Goal: Information Seeking & Learning: Check status

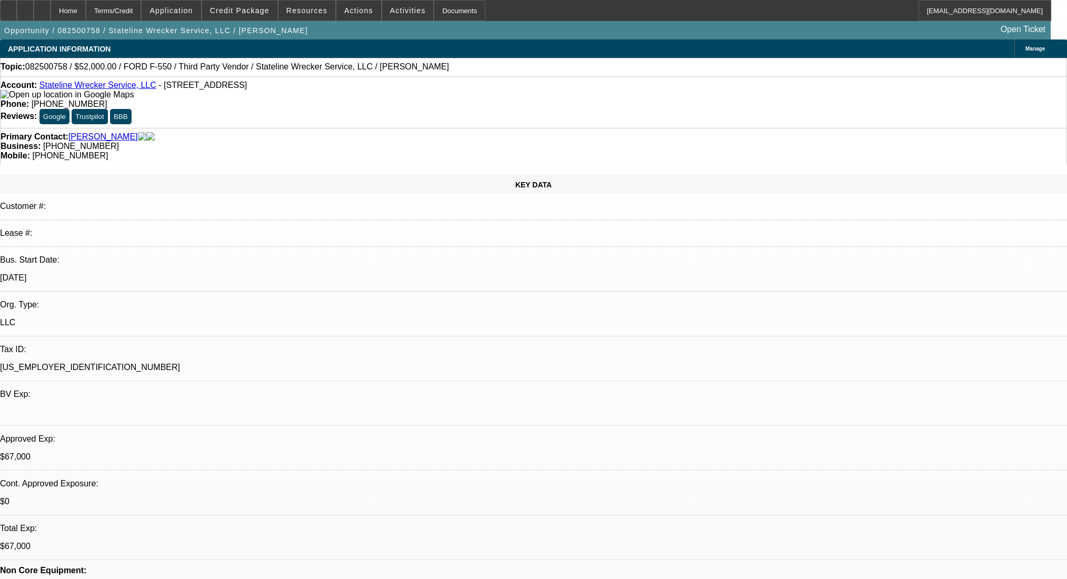
select select "0"
select select "2"
select select "0.1"
select select "4"
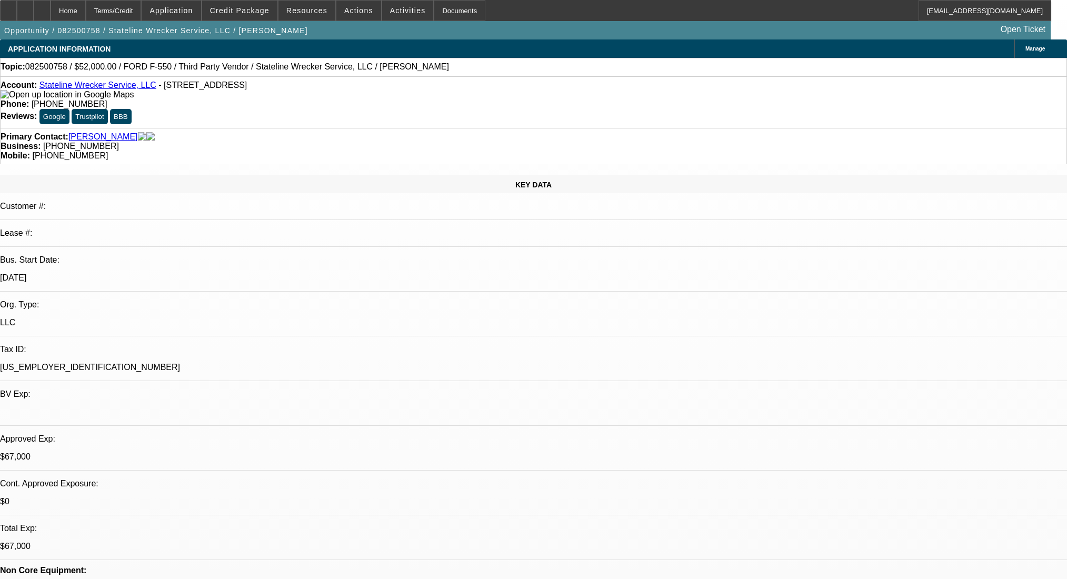
select select "0"
select select "2"
select select "0.1"
select select "4"
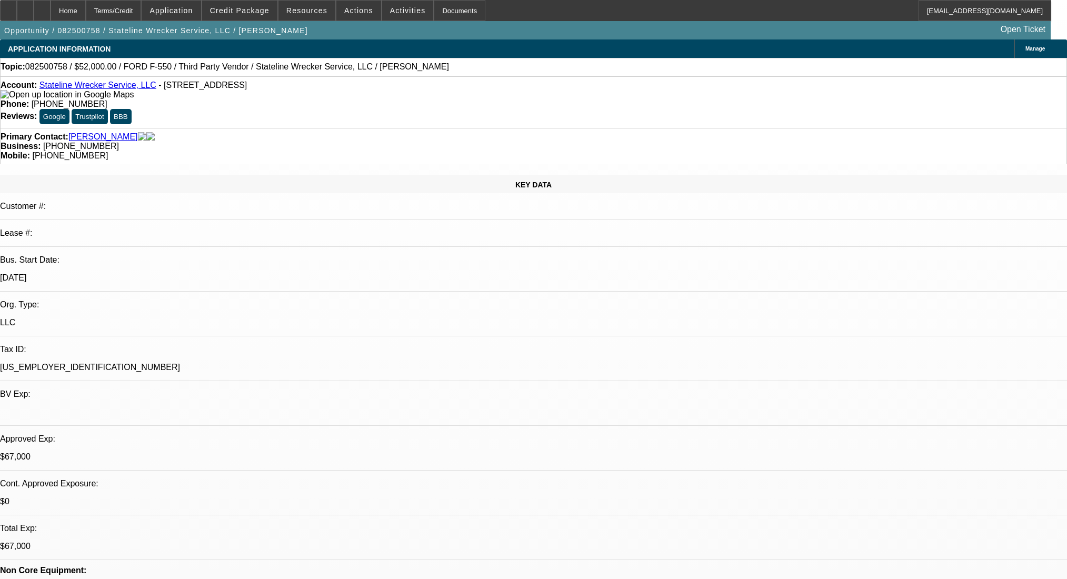
select select "0"
select select "2"
select select "0.1"
select select "4"
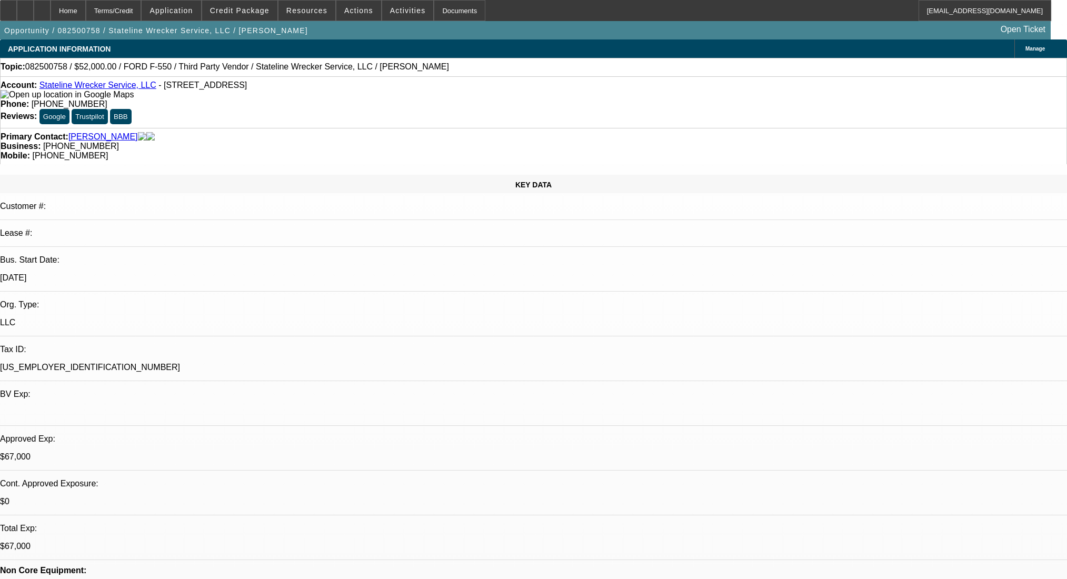
select select "0"
select select "2"
select select "0.1"
select select "4"
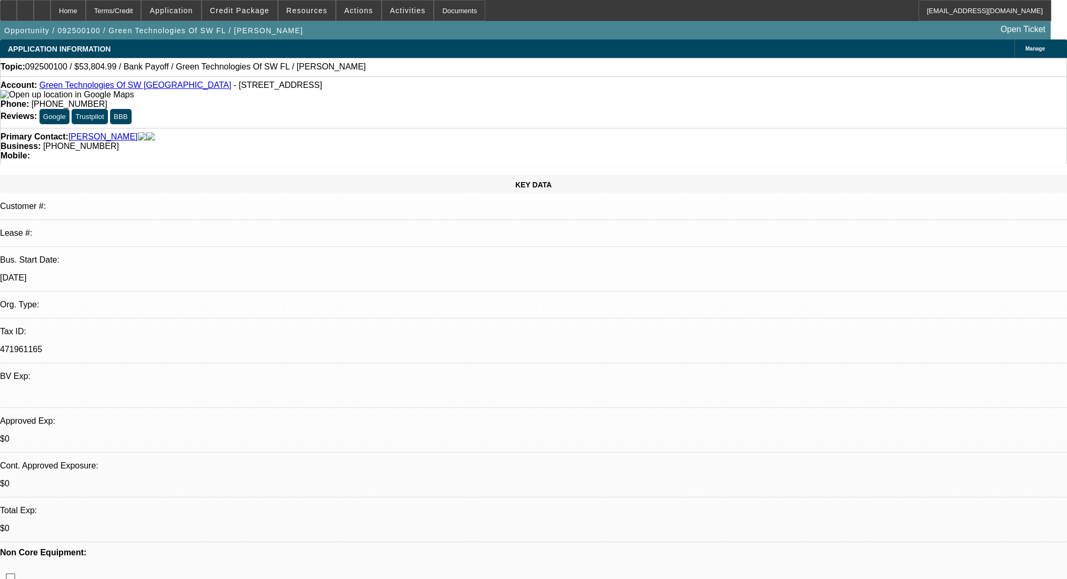
select select "0"
select select "2"
select select "0.1"
select select "4"
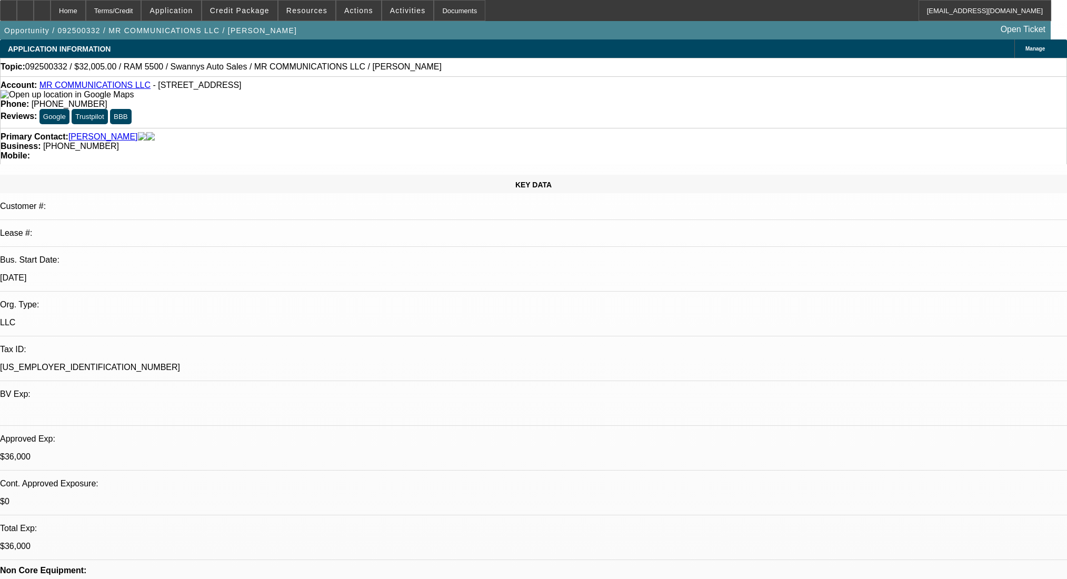
select select "0"
select select "2"
select select "0"
select select "6"
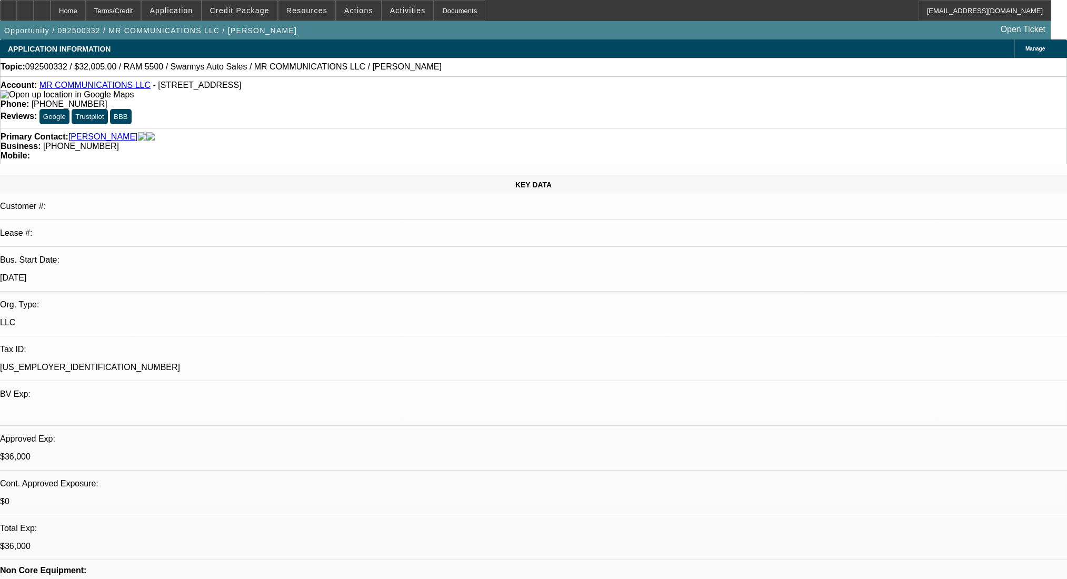
select select "0"
select select "2"
select select "0"
select select "6"
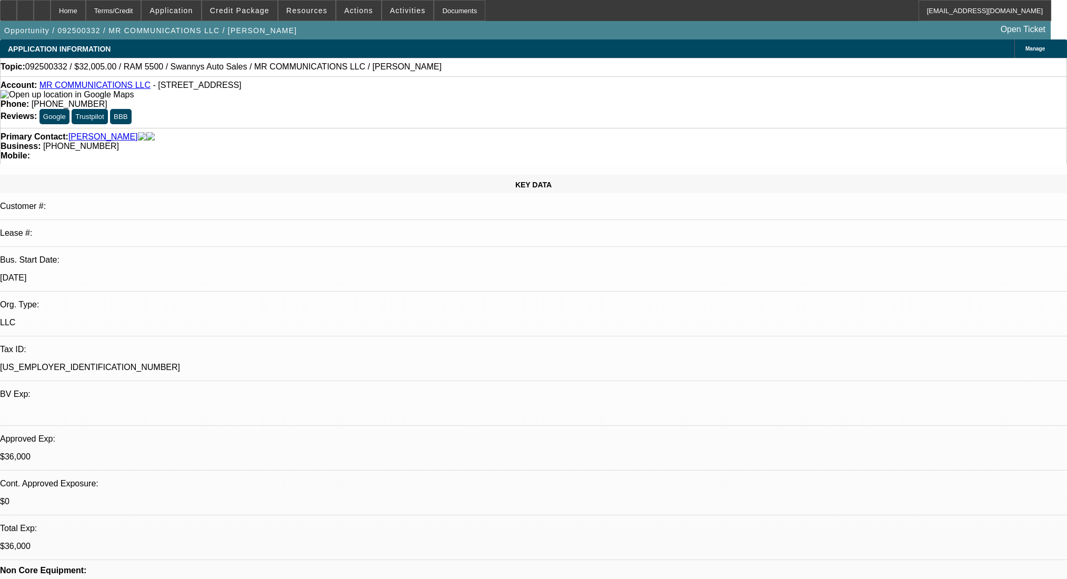
select select "0"
select select "2"
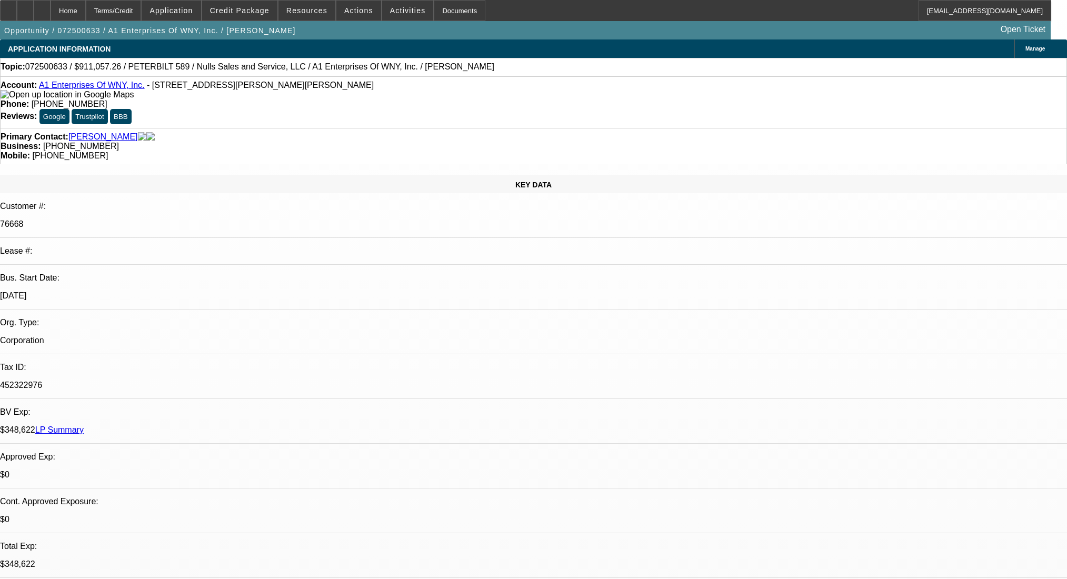
select select "0.2"
select select "2"
select select "0.1"
select select "4"
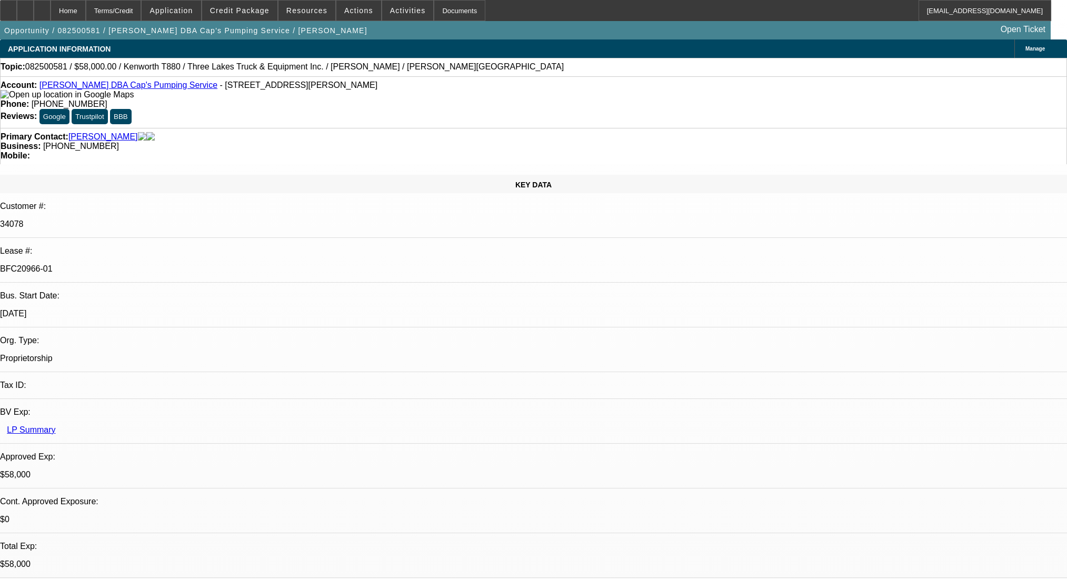
select select "0"
select select "9"
select select "0"
select select "6"
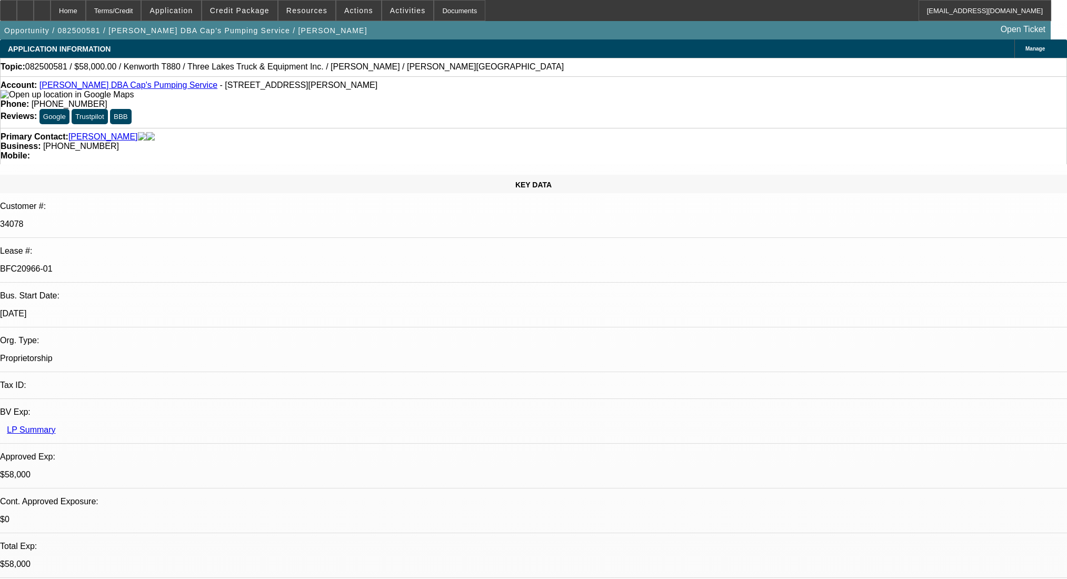
select select "0"
select select "9"
select select "0"
select select "6"
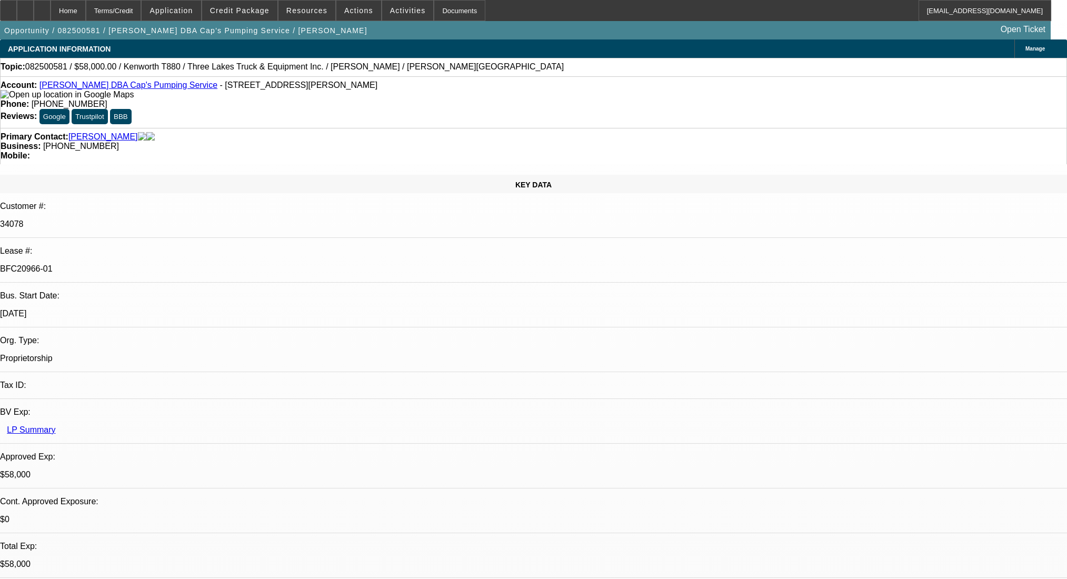
select select "0"
select select "9"
select select "0.1"
select select "4"
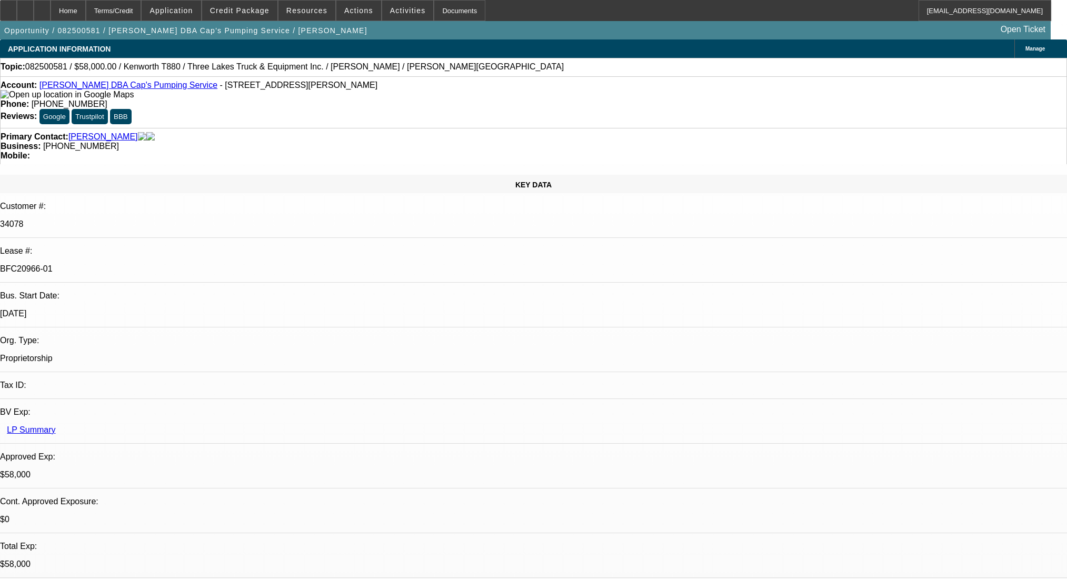
select select "0"
select select "0.1"
select select "4"
click at [51, 6] on div at bounding box center [42, 10] width 17 height 21
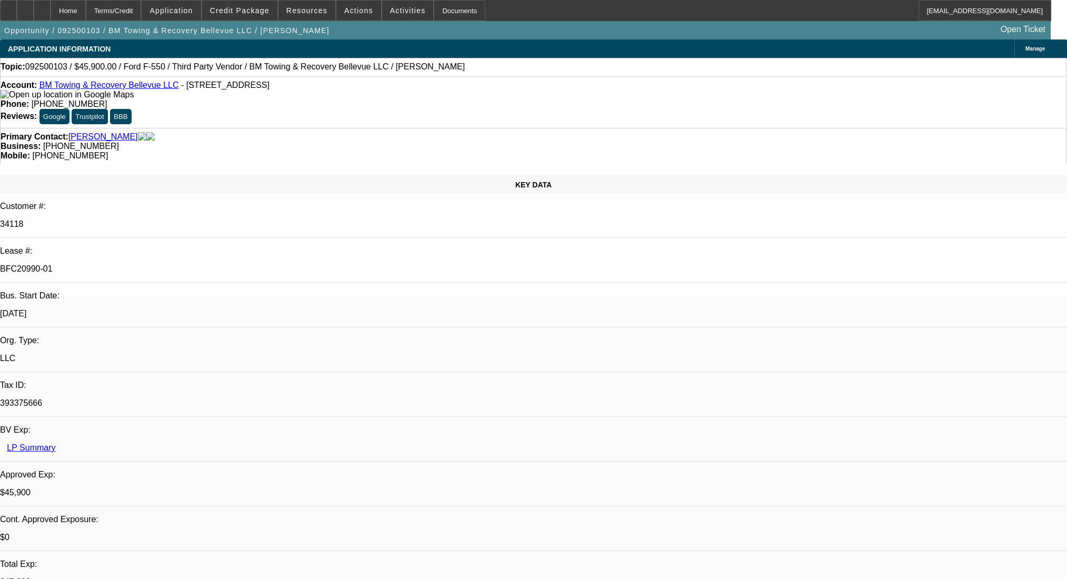
select select "0.15"
select select "2"
select select "0.1"
select select "4"
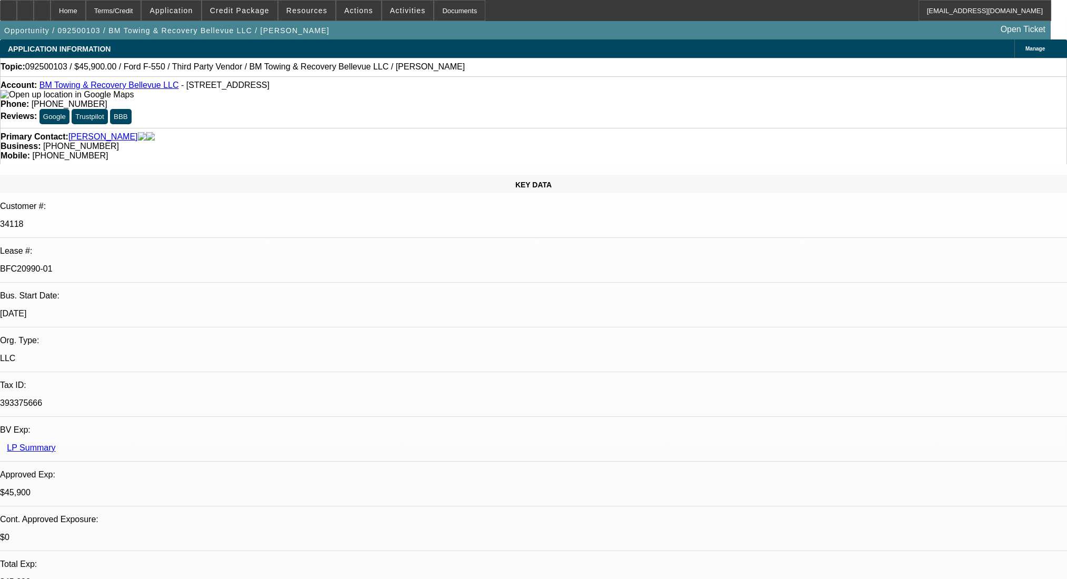
select select "0"
select select "2"
select select "0.1"
select select "4"
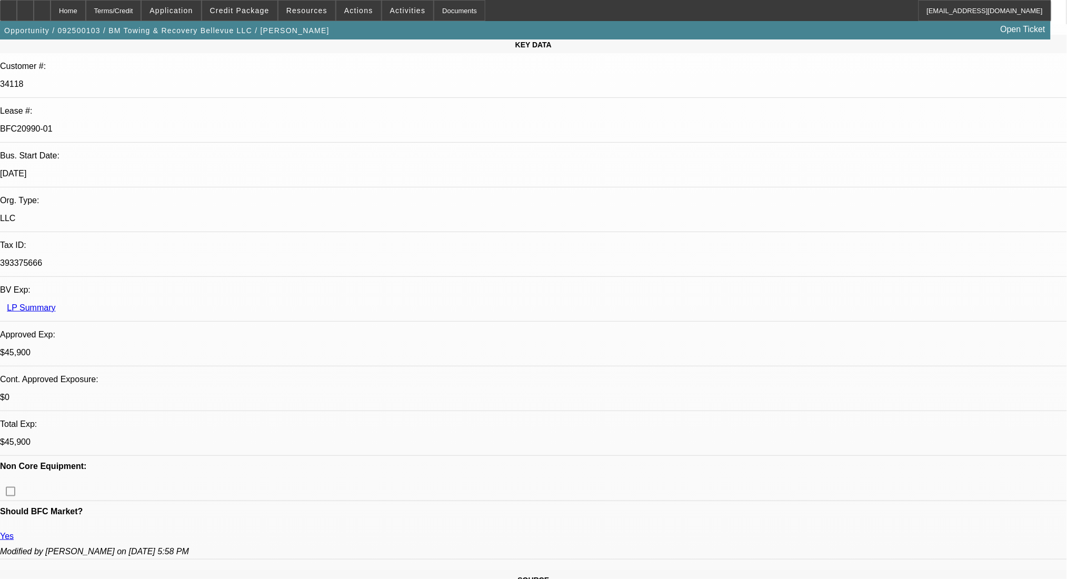
scroll to position [15, 0]
click at [51, 13] on div at bounding box center [42, 10] width 17 height 21
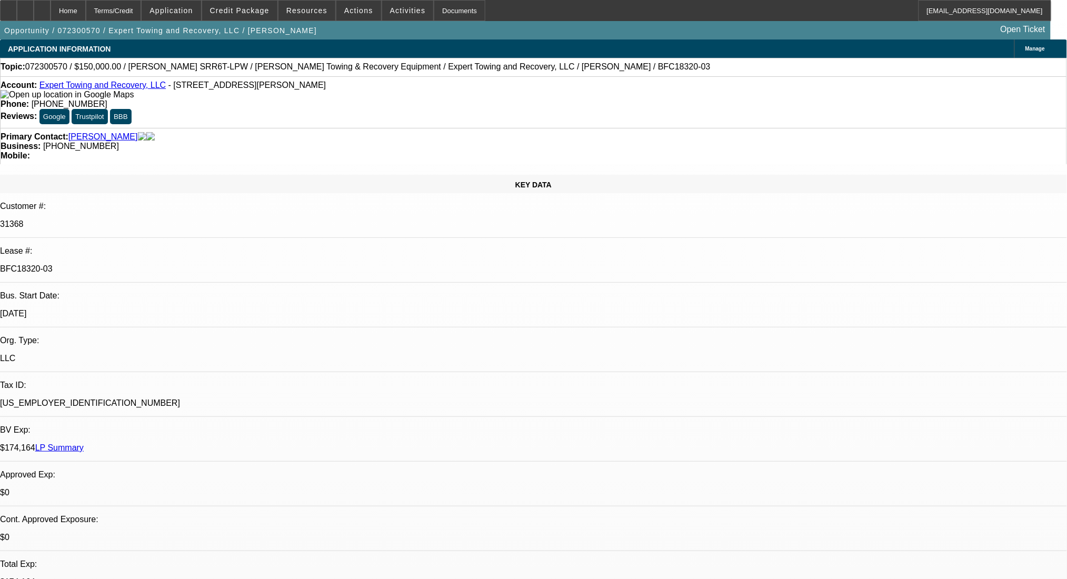
select select "0"
select select "0.1"
select select "4"
select select "0"
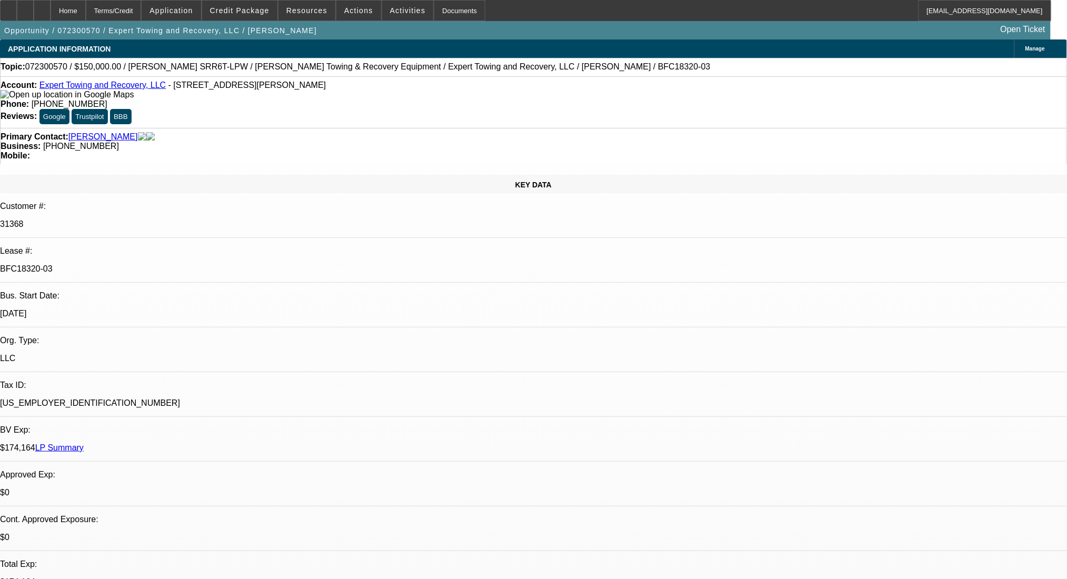
select select "0"
select select "0.1"
select select "4"
select select "0"
select select "2"
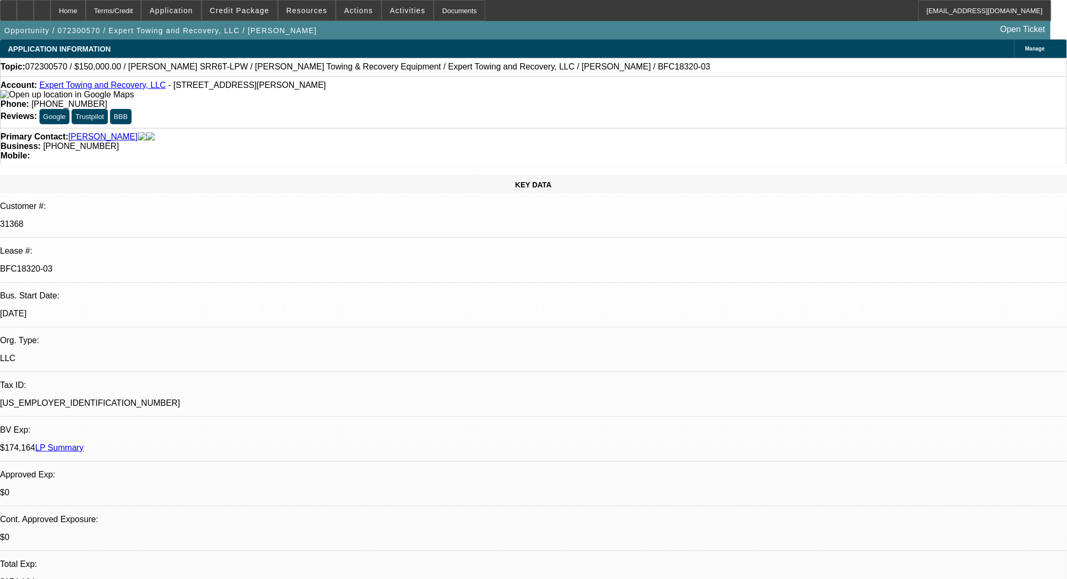
select select "2"
select select "0.1"
select select "4"
select select "0"
select select "2"
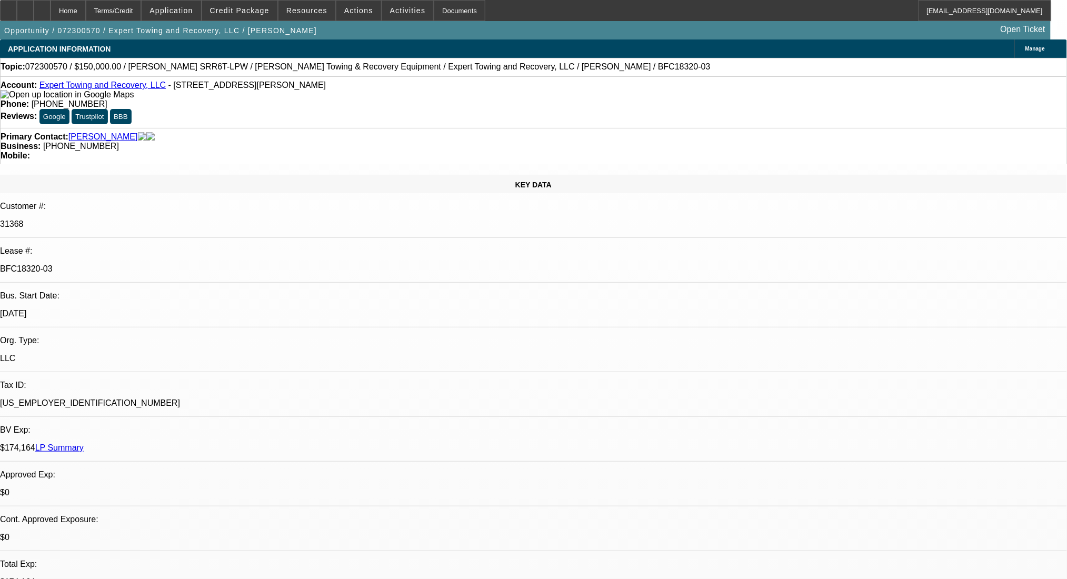
select select "2"
select select "0.1"
select select "4"
click at [823, 121] on button "reply_all Reply All" at bounding box center [827, 127] width 66 height 25
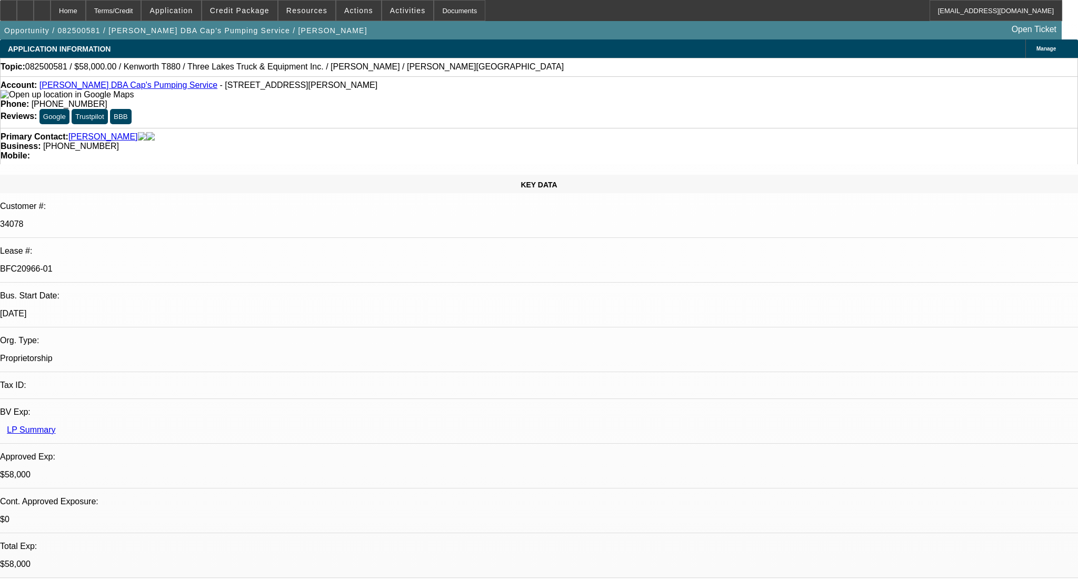
select select "0"
select select "9"
select select "0"
select select "6"
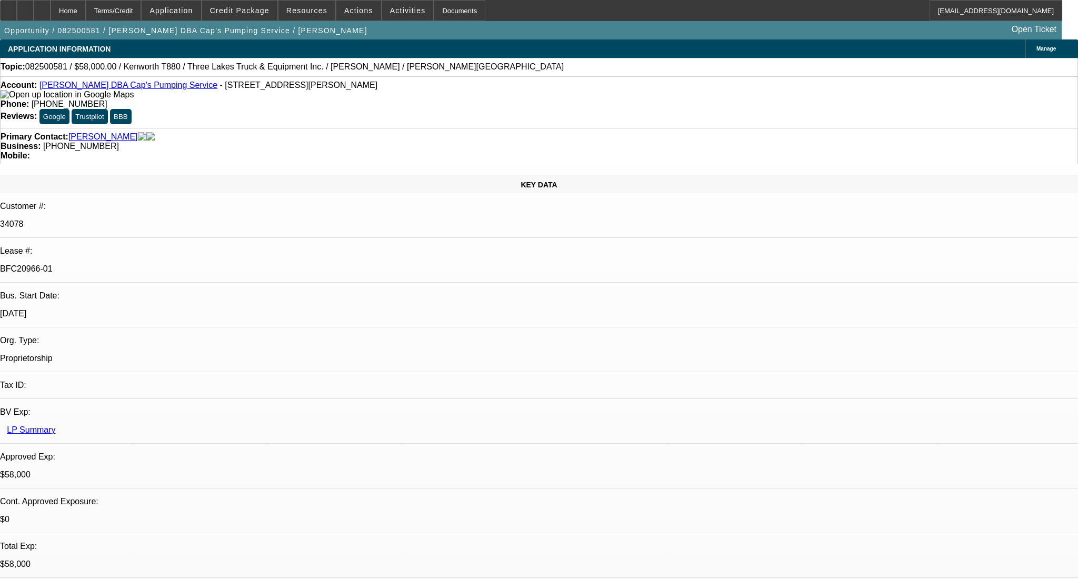
select select "0"
select select "9"
select select "0"
select select "6"
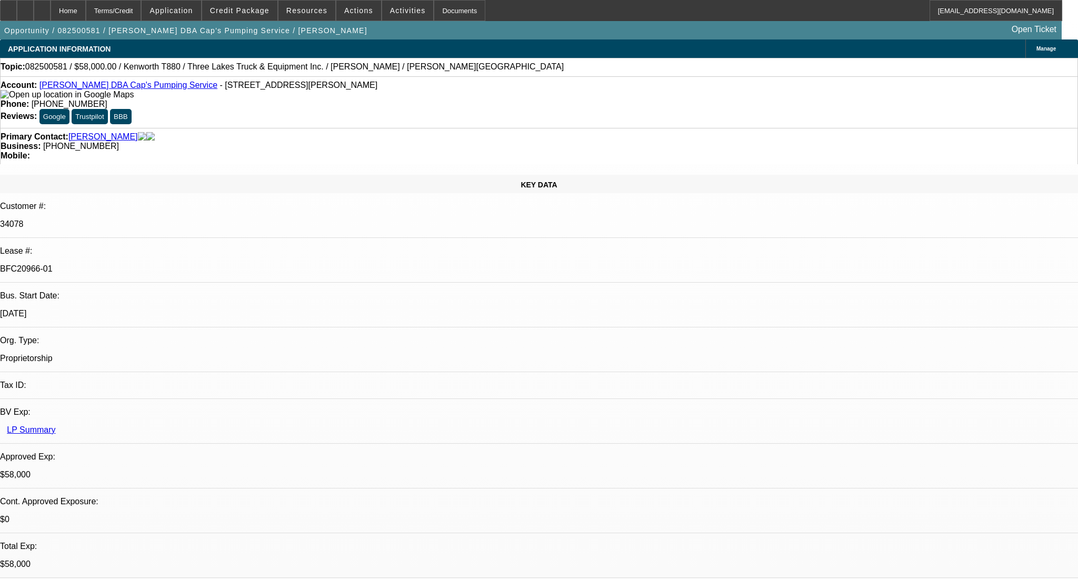
select select "0"
select select "9"
select select "0.1"
select select "4"
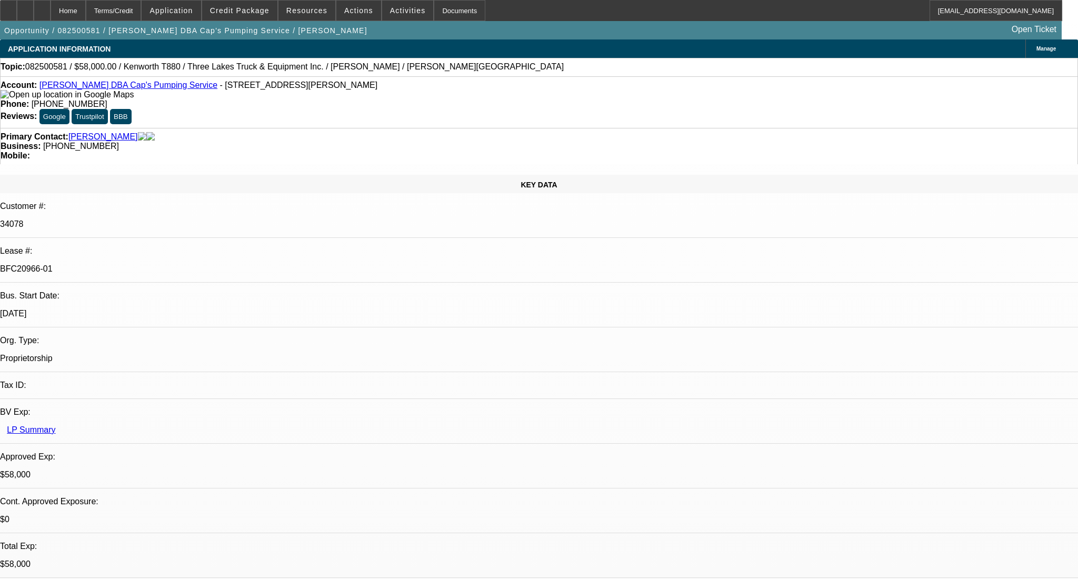
select select "0"
select select "0.1"
select select "4"
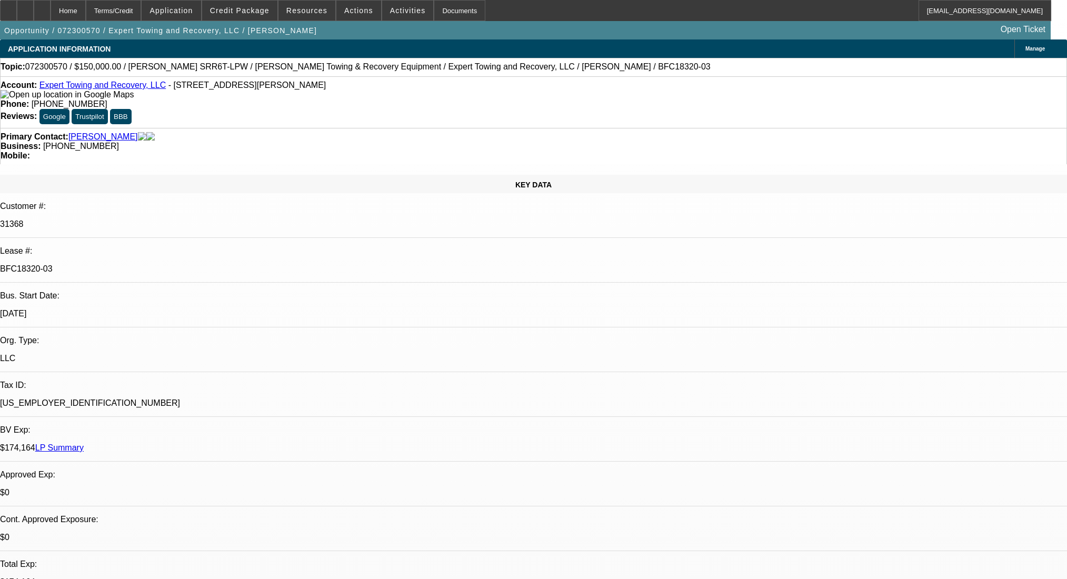
select select "0"
select select "0.1"
select select "4"
select select "0"
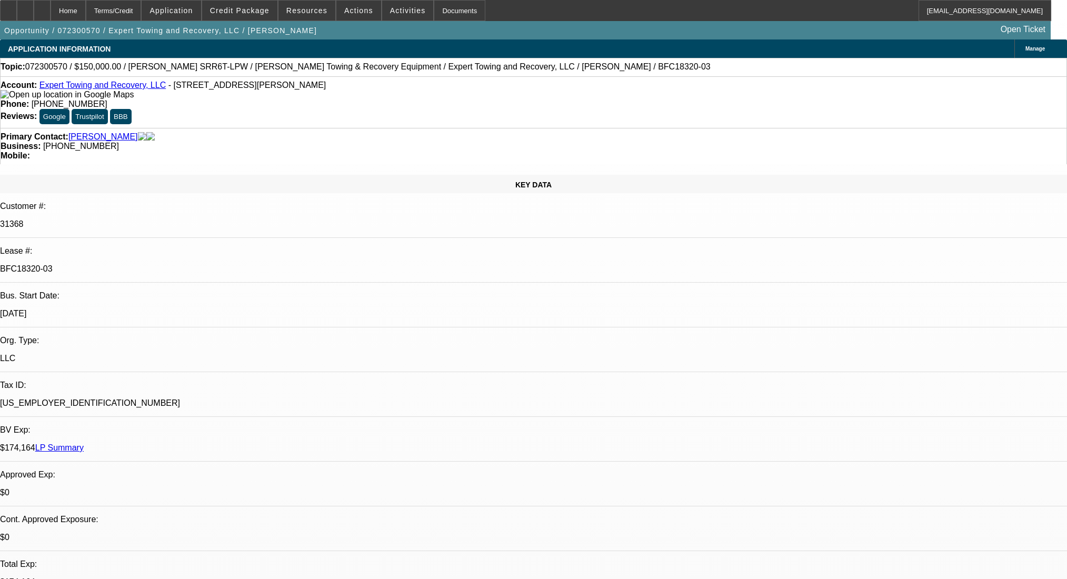
select select "0"
select select "0.1"
select select "4"
select select "0"
select select "2"
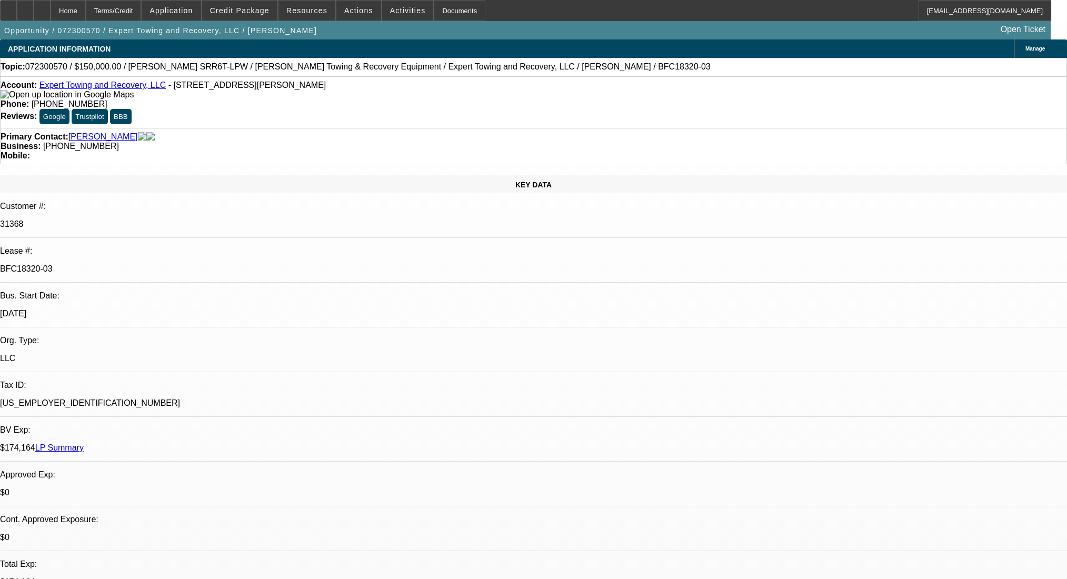
select select "2"
select select "0.1"
select select "4"
select select "0"
select select "2"
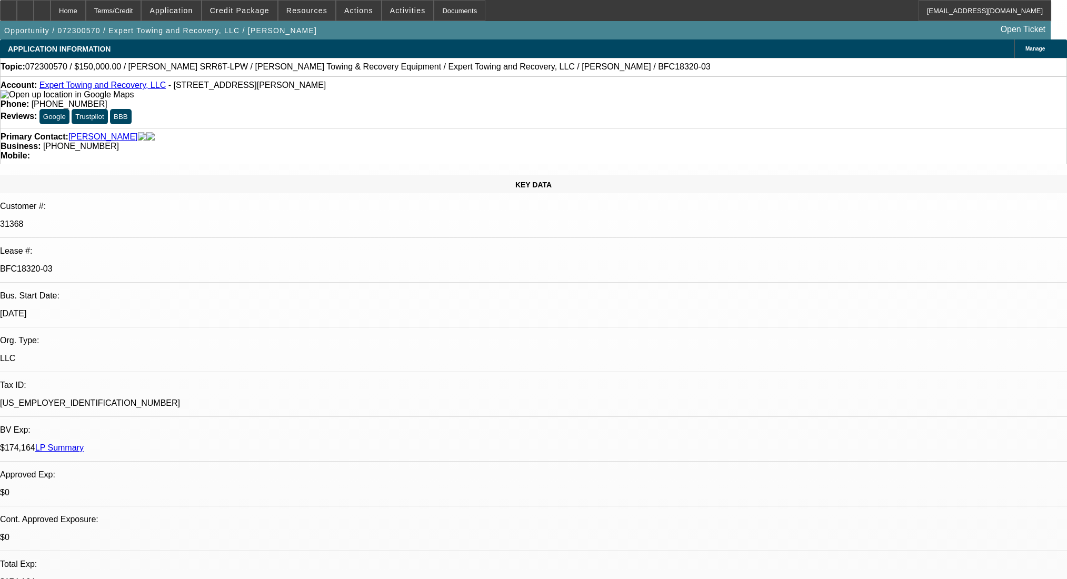
select select "2"
select select "0.1"
select select "4"
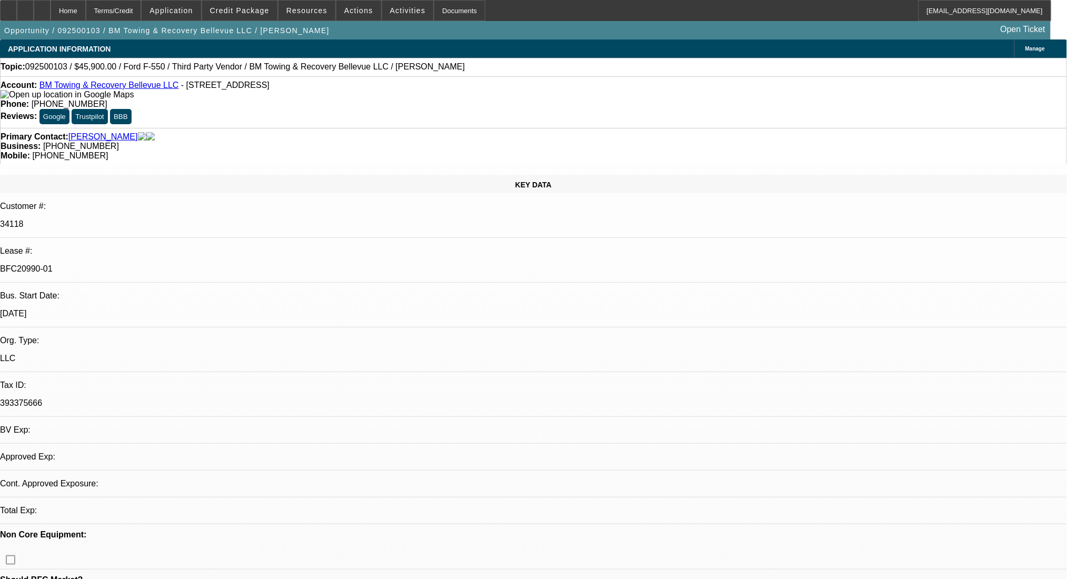
select select "0.15"
select select "2"
select select "0.1"
select select "4"
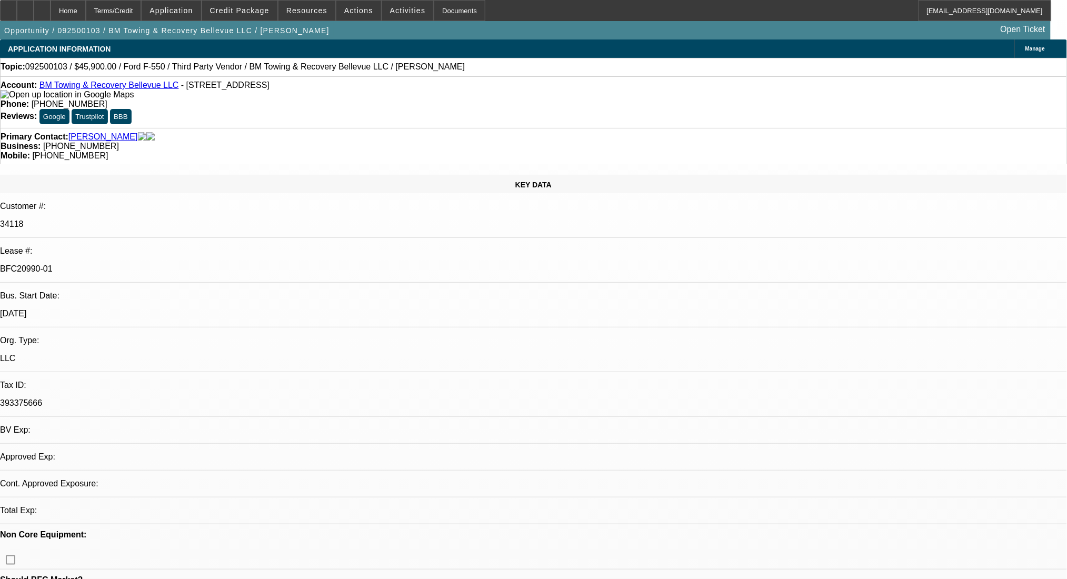
select select "0"
select select "2"
select select "0.1"
select select "4"
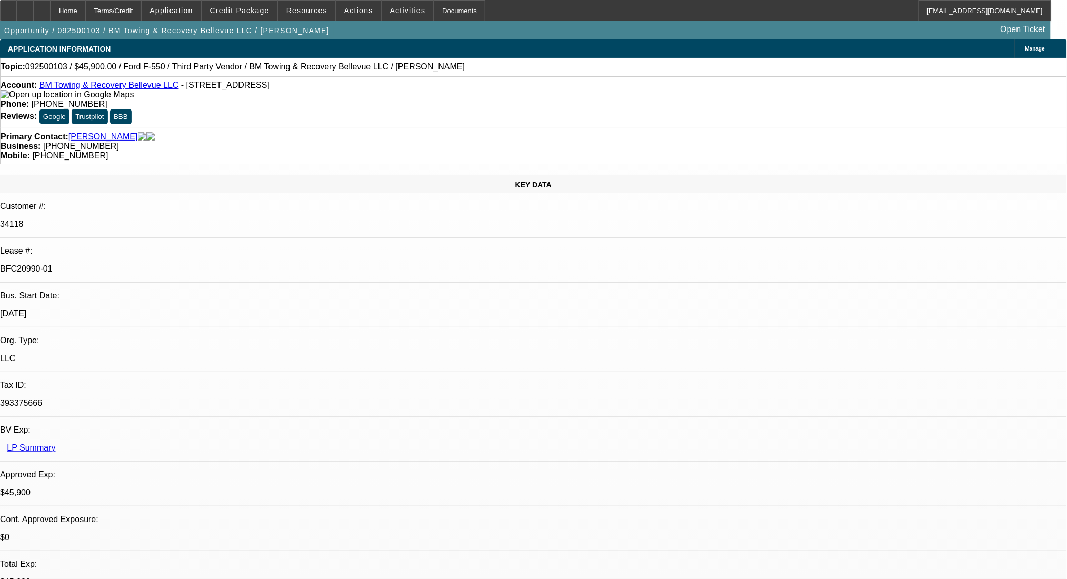
select select "0.2"
select select "2"
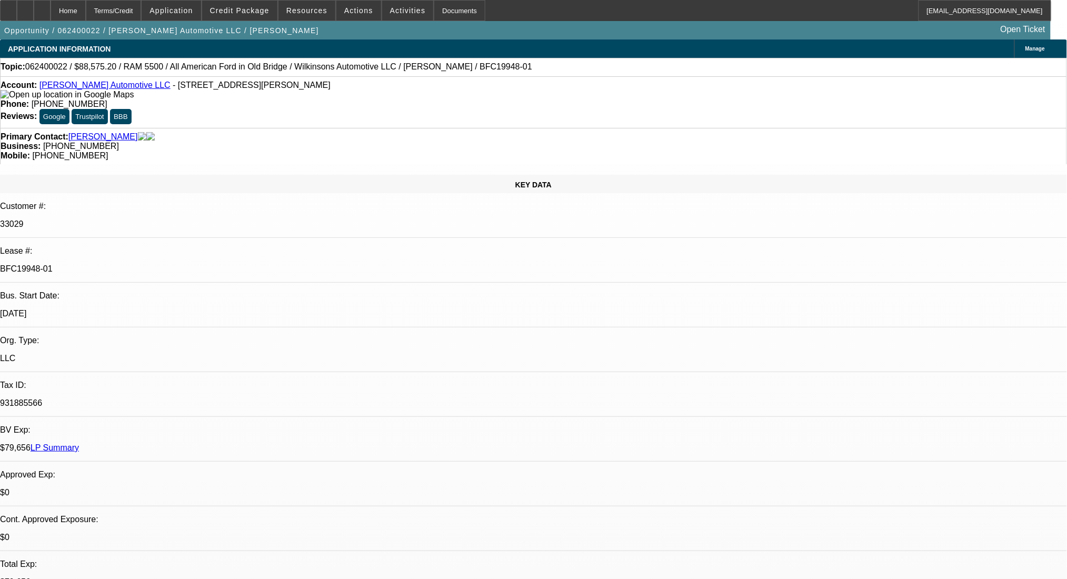
select select "0.1"
select select "4"
select select "0.2"
select select "2"
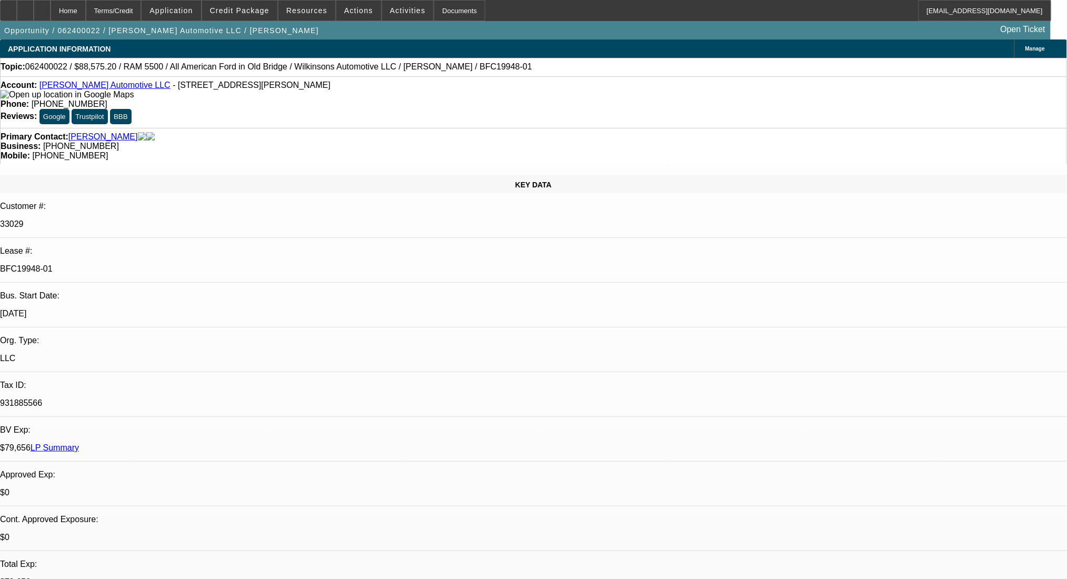
select select "0.1"
select select "4"
select select "0.2"
select select "2"
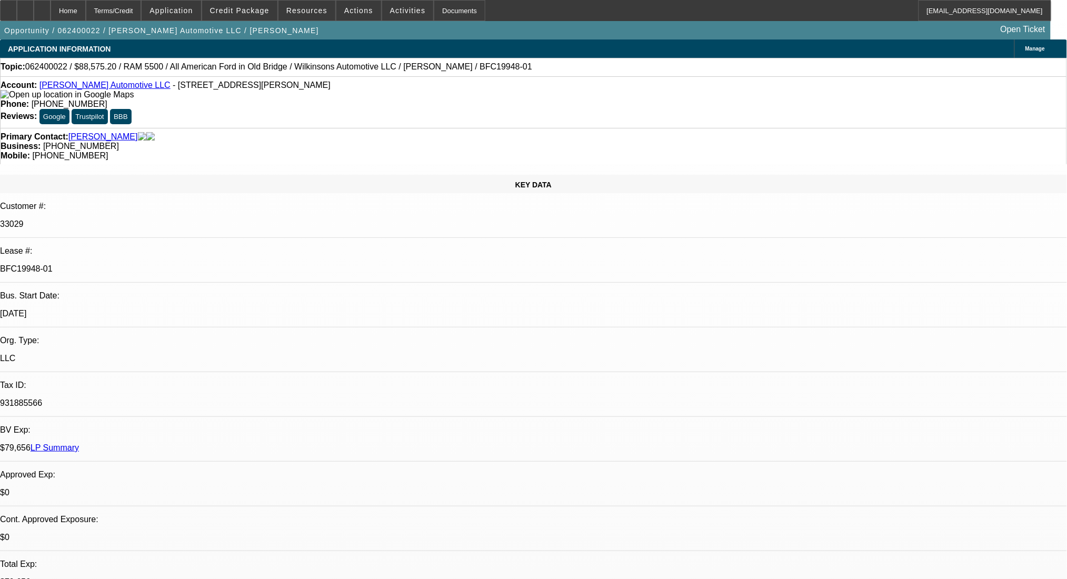
select select "0.1"
select select "4"
select select "0.2"
select select "2"
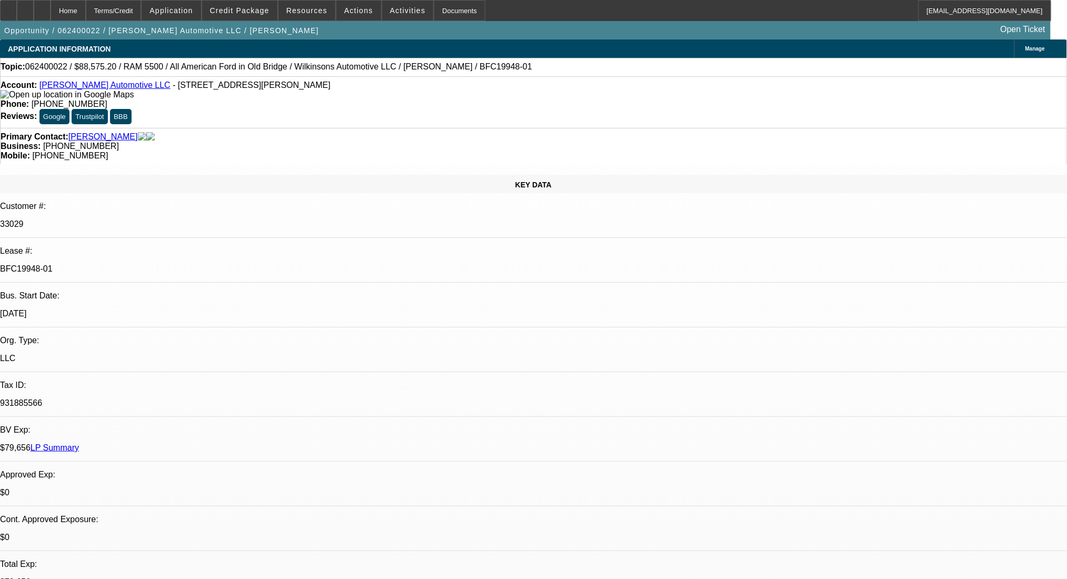
select select "0.1"
select select "4"
click at [141, 10] on div "Terms/Credit" at bounding box center [114, 10] width 56 height 21
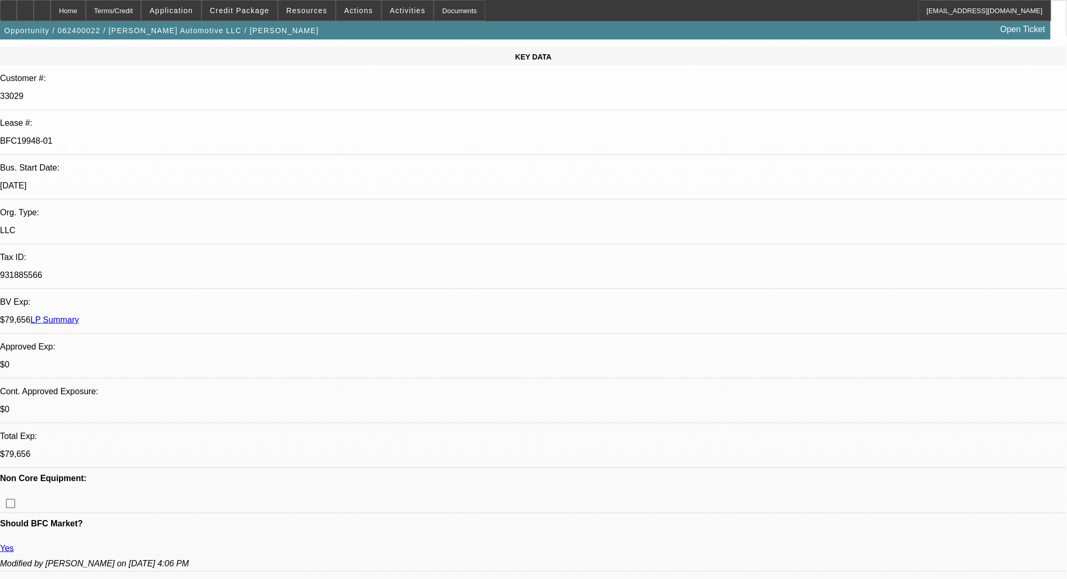
scroll to position [65, 0]
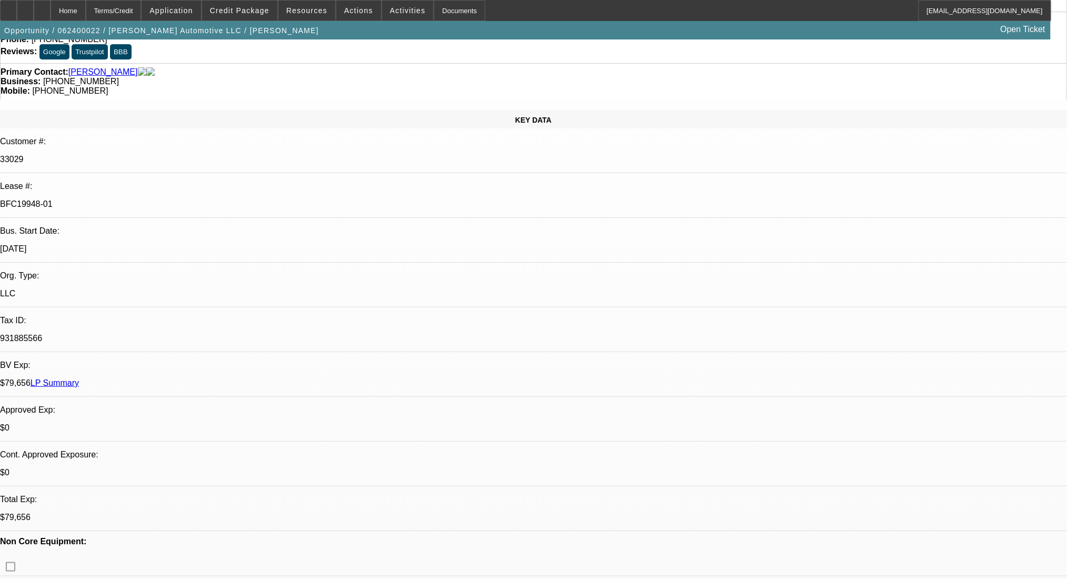
click at [79, 378] on link "LP Summary" at bounding box center [55, 382] width 48 height 9
drag, startPoint x: 214, startPoint y: 116, endPoint x: 74, endPoint y: 115, distance: 140.0
click at [74, 182] on div "Lease #: BFC19948-01" at bounding box center [533, 200] width 1067 height 36
copy div "BFC19948-01"
drag, startPoint x: 76, startPoint y: 465, endPoint x: 7, endPoint y: 471, distance: 69.2
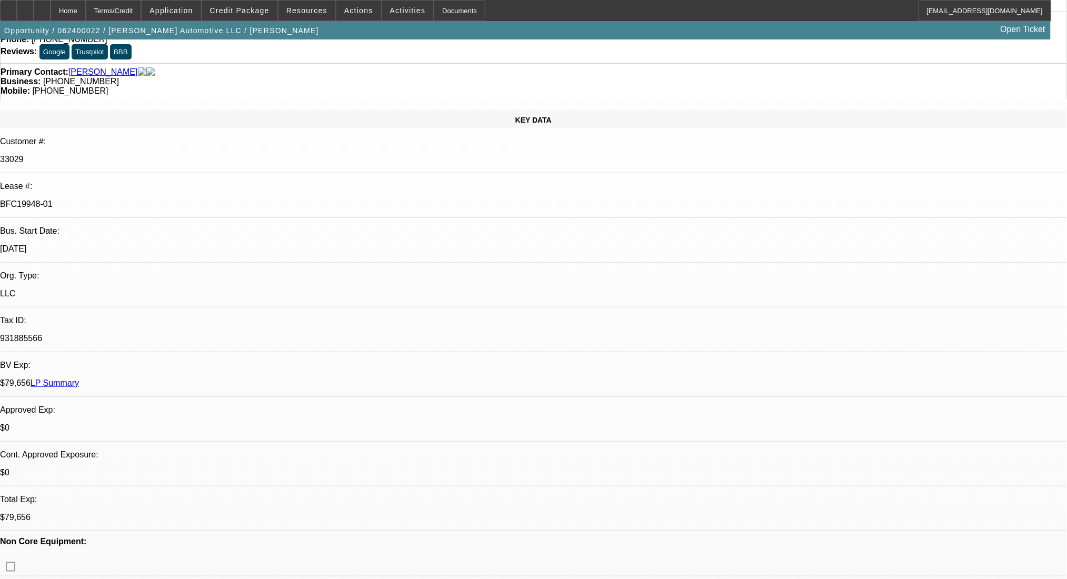
drag, startPoint x: 69, startPoint y: 466, endPoint x: 22, endPoint y: 468, distance: 46.9
copy link "Dylan Wilkinson"
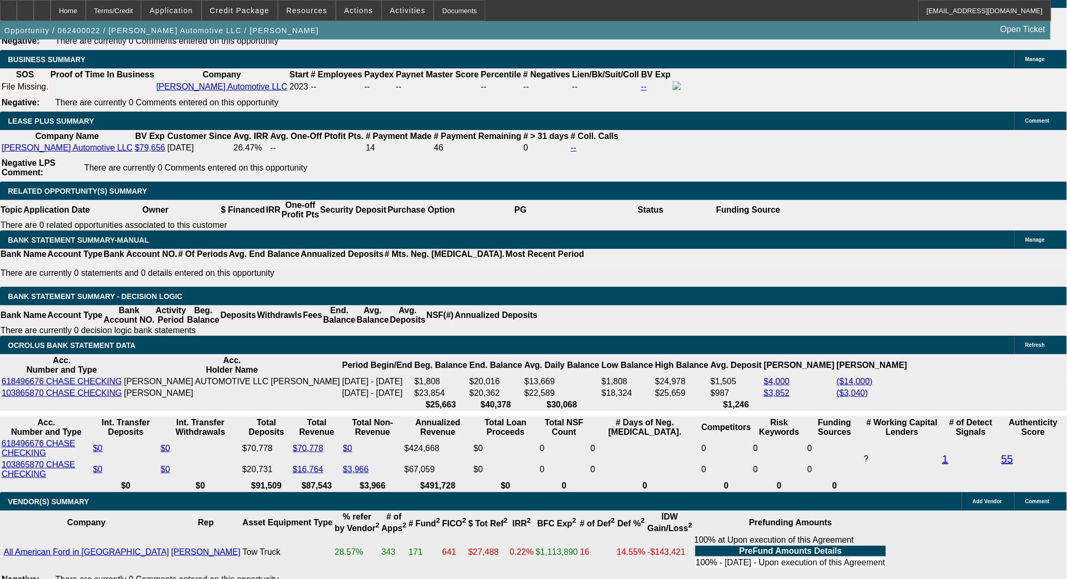
scroll to position [1895, 0]
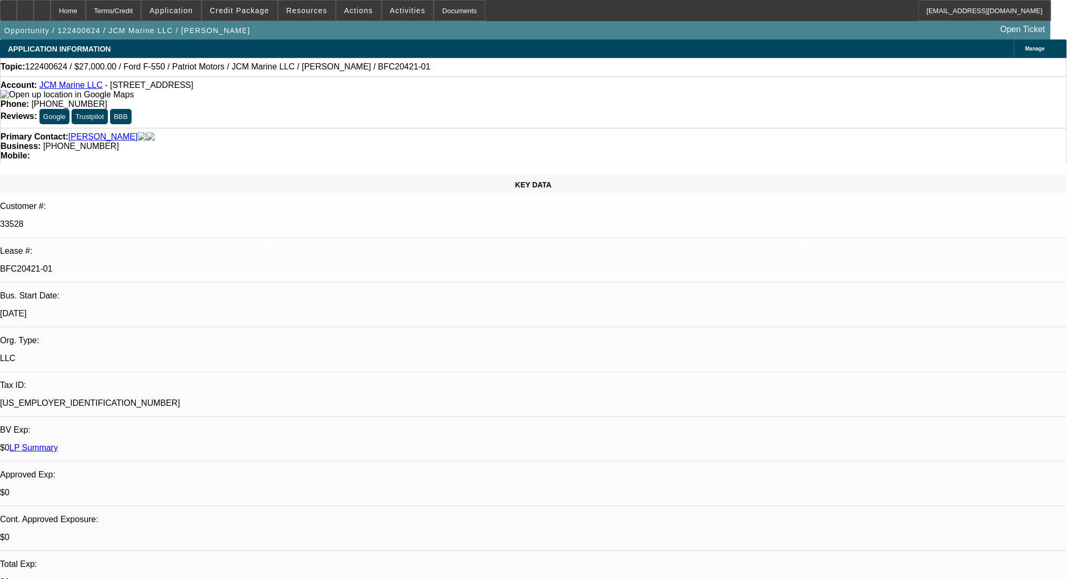
select select "0"
select select "3"
select select "0"
select select "6"
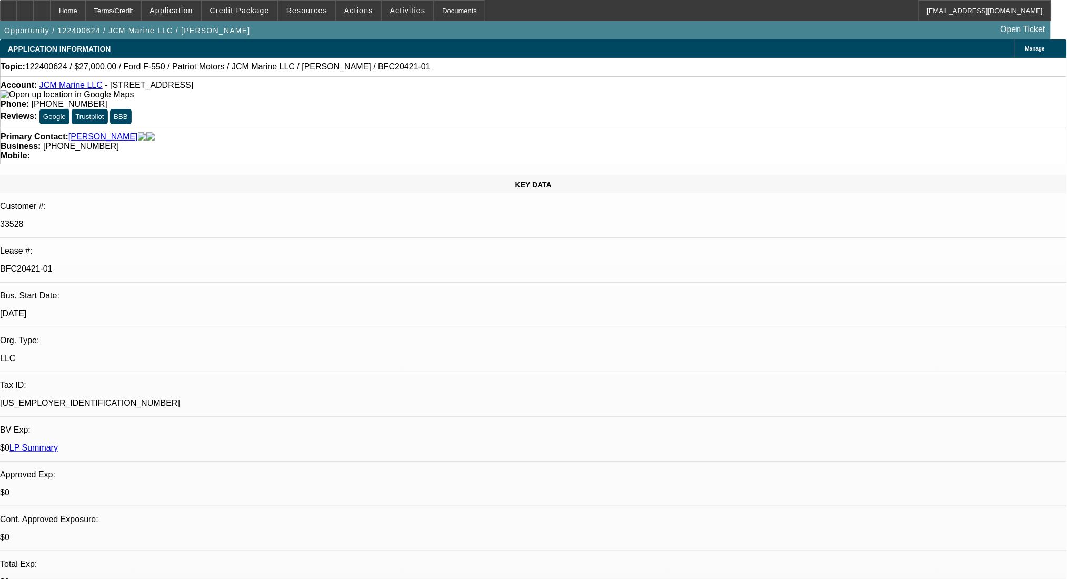
select select "0"
select select "0.1"
select select "4"
select select "0"
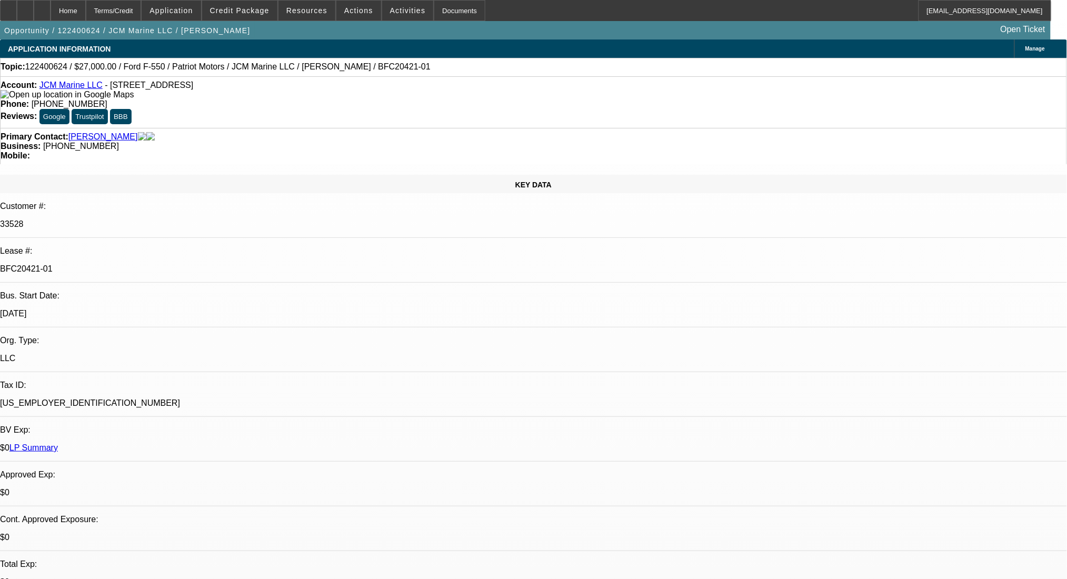
select select "0"
select select "0.1"
select select "4"
select select "0"
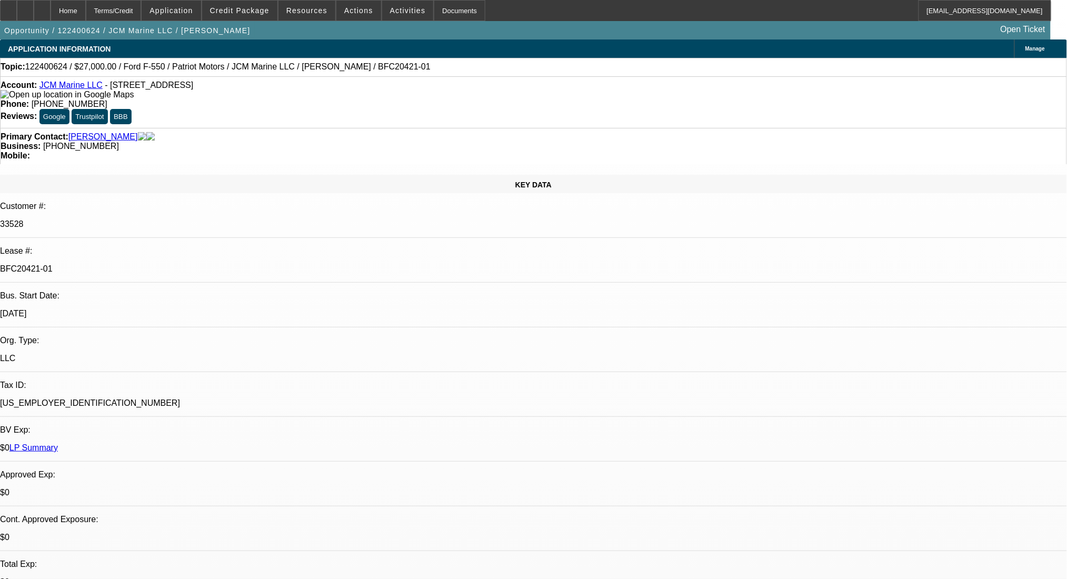
select select "3"
select select "0.1"
select select "4"
click at [154, 21] on span "button" at bounding box center [127, 30] width 255 height 25
click at [140, 5] on div "Terms/Credit" at bounding box center [114, 10] width 56 height 21
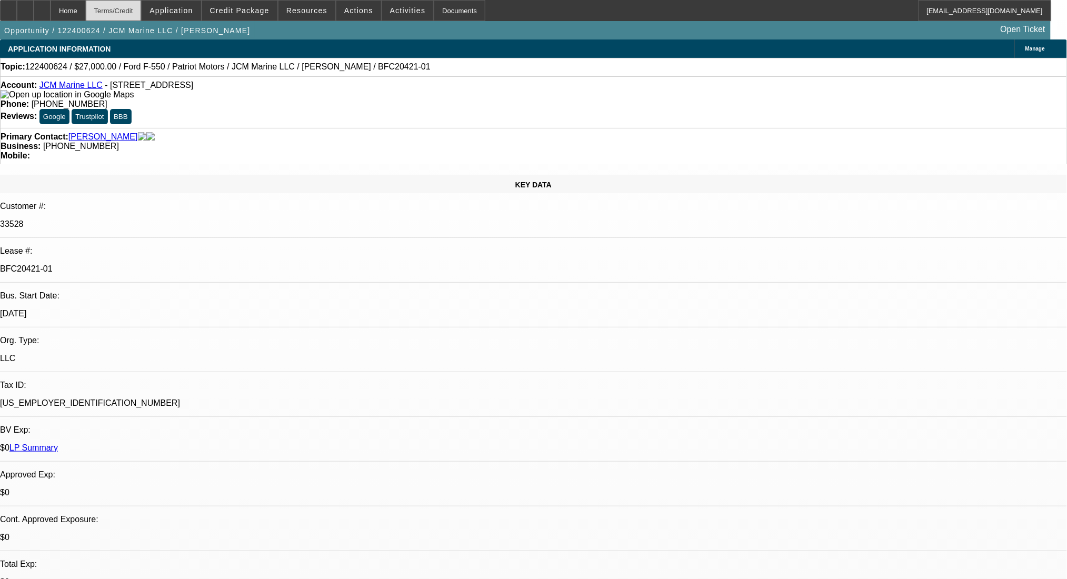
scroll to position [1688, 0]
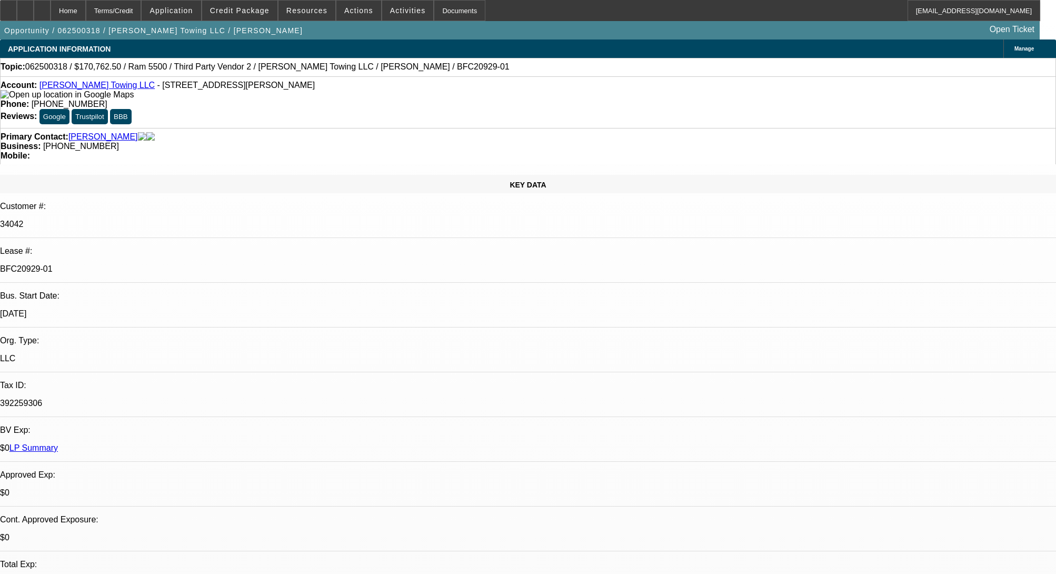
select select "0"
select select "2"
select select "0"
select select "6"
select select "0"
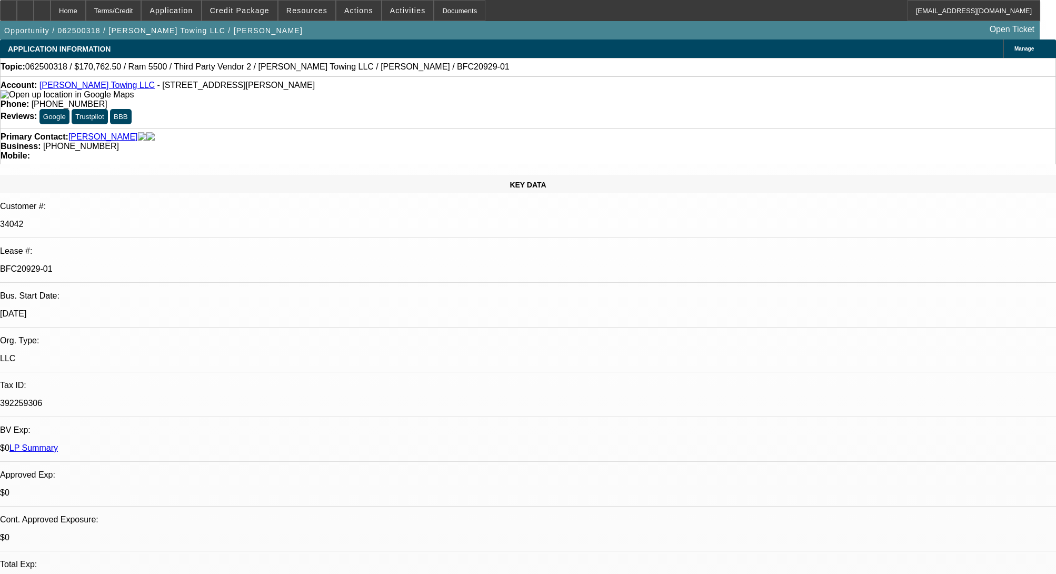
select select "2"
select select "0"
select select "6"
select select "0"
select select "2"
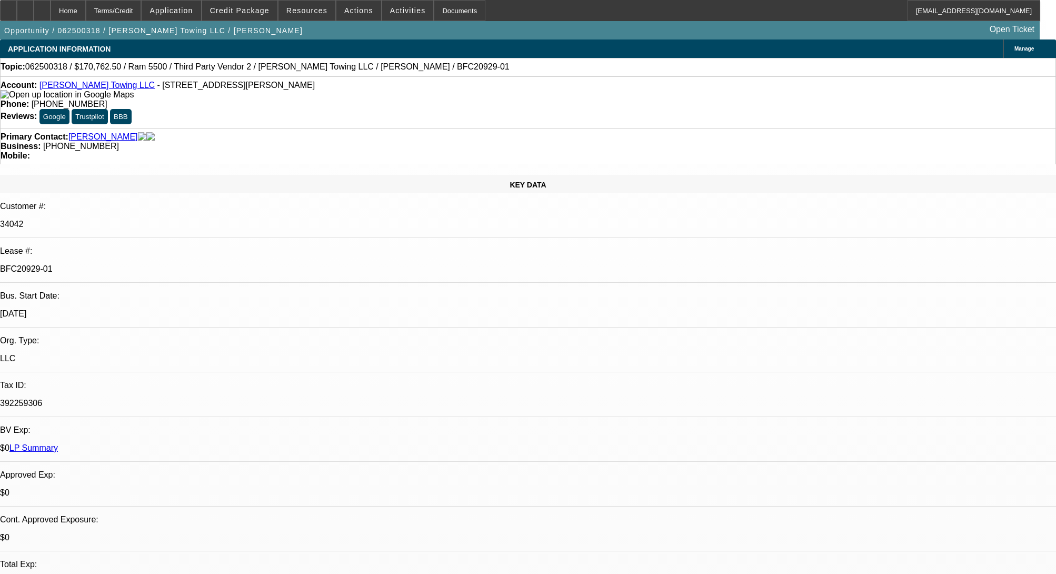
select select "0"
select select "6"
select select "0"
select select "2"
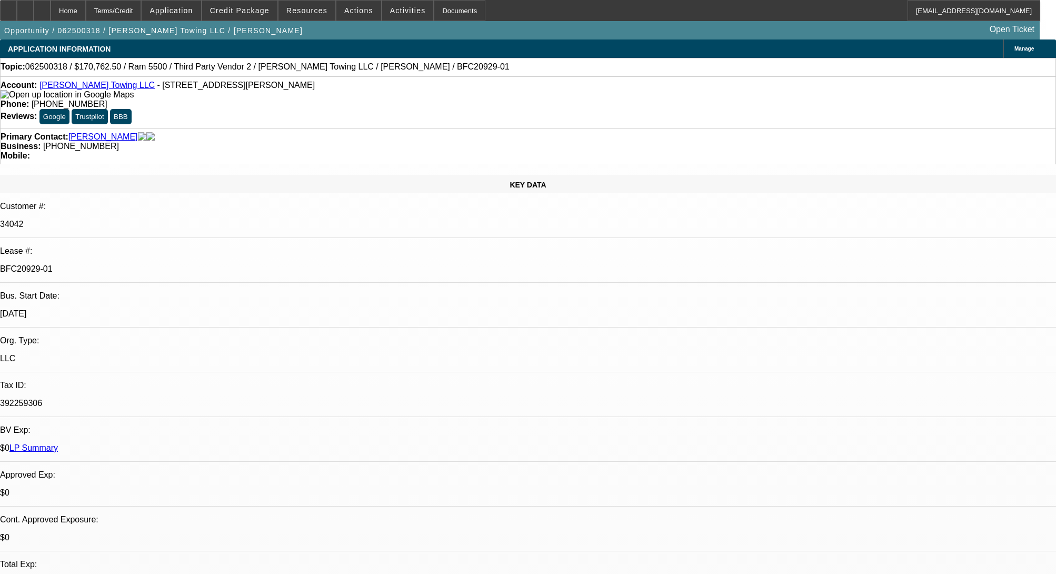
select select "0"
select select "6"
